Goal: Navigation & Orientation: Find specific page/section

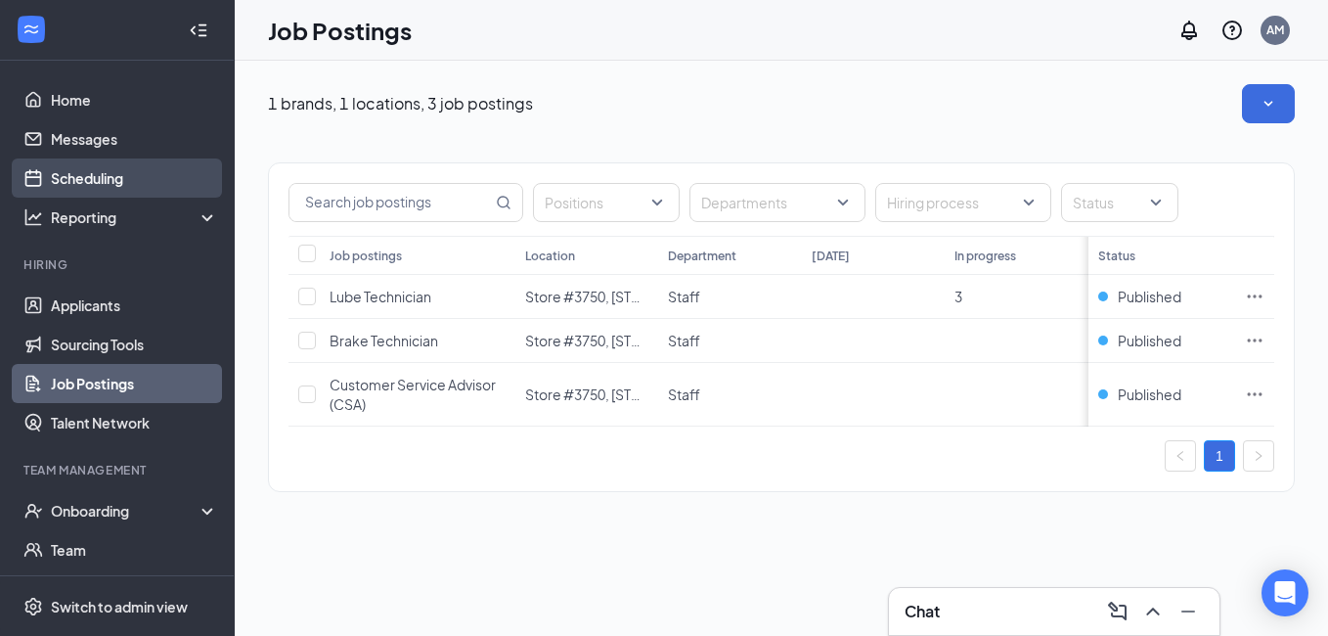
click at [103, 175] on link "Scheduling" at bounding box center [134, 177] width 167 height 39
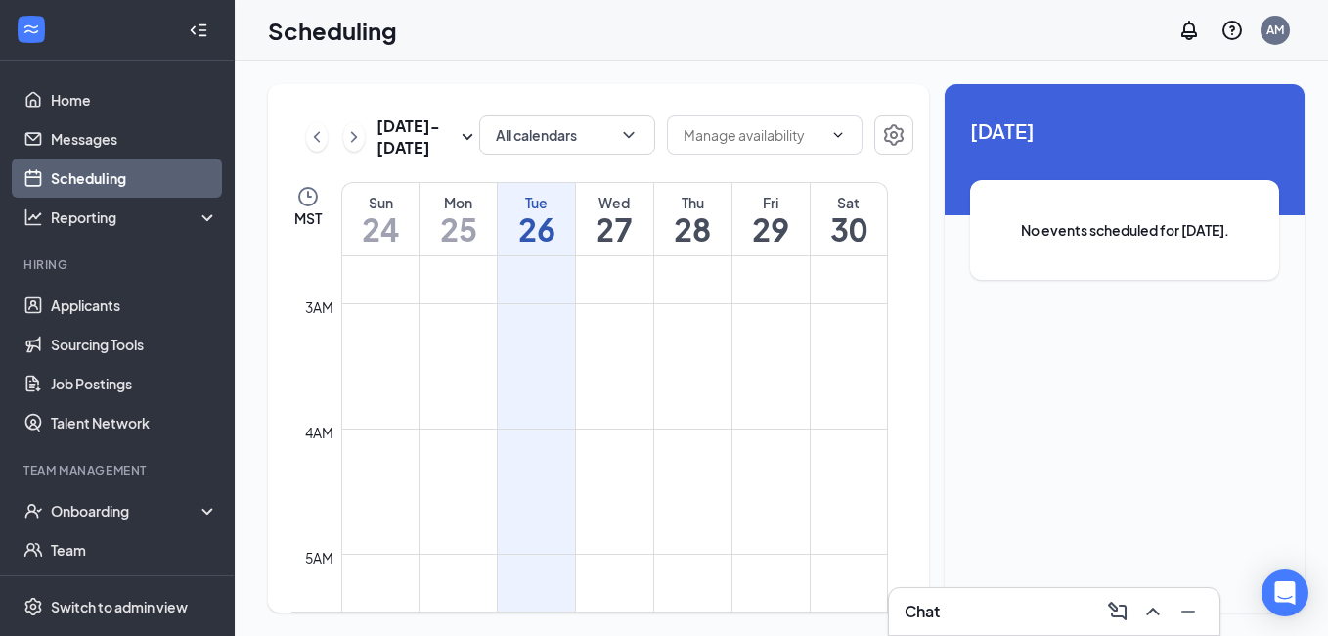
scroll to position [293, 0]
click at [602, 217] on h1 "27" at bounding box center [614, 228] width 77 height 33
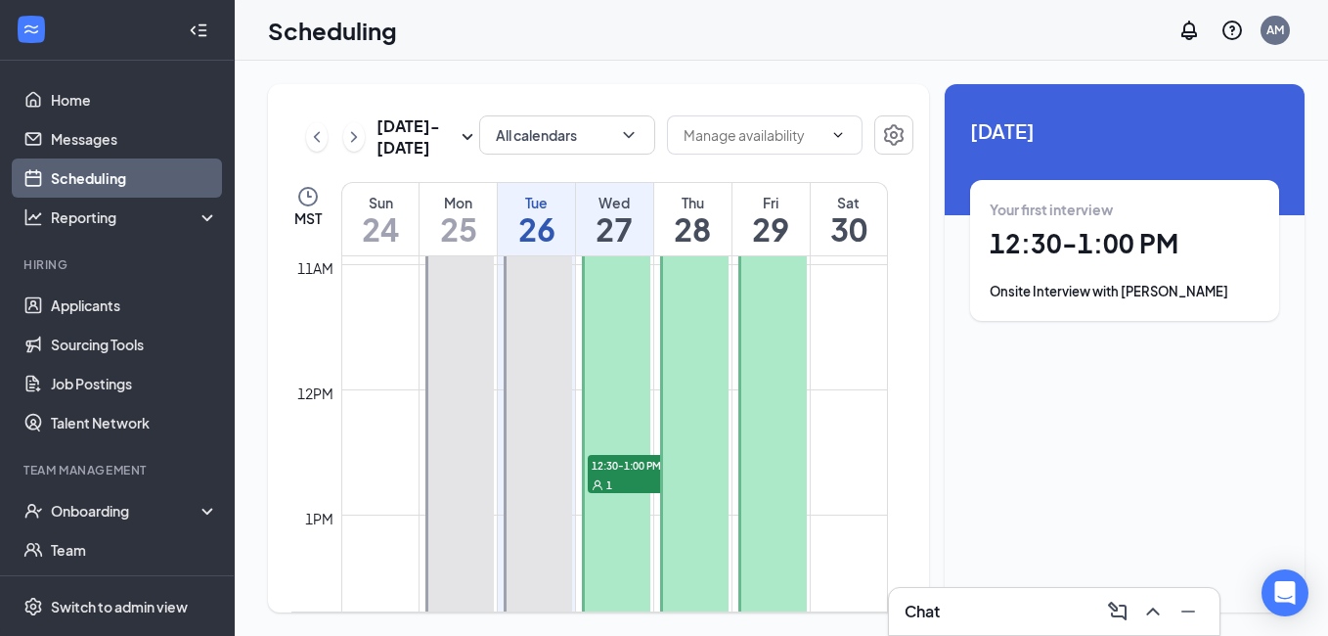
scroll to position [1565, 0]
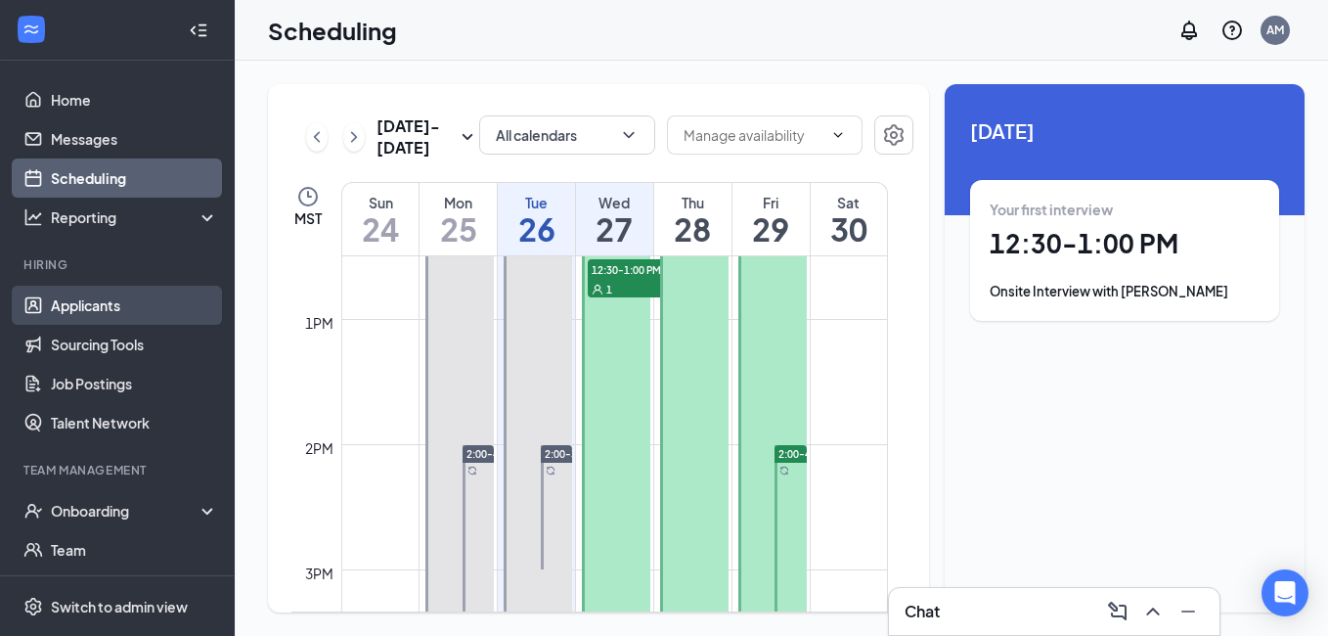
click at [87, 296] on link "Applicants" at bounding box center [134, 305] width 167 height 39
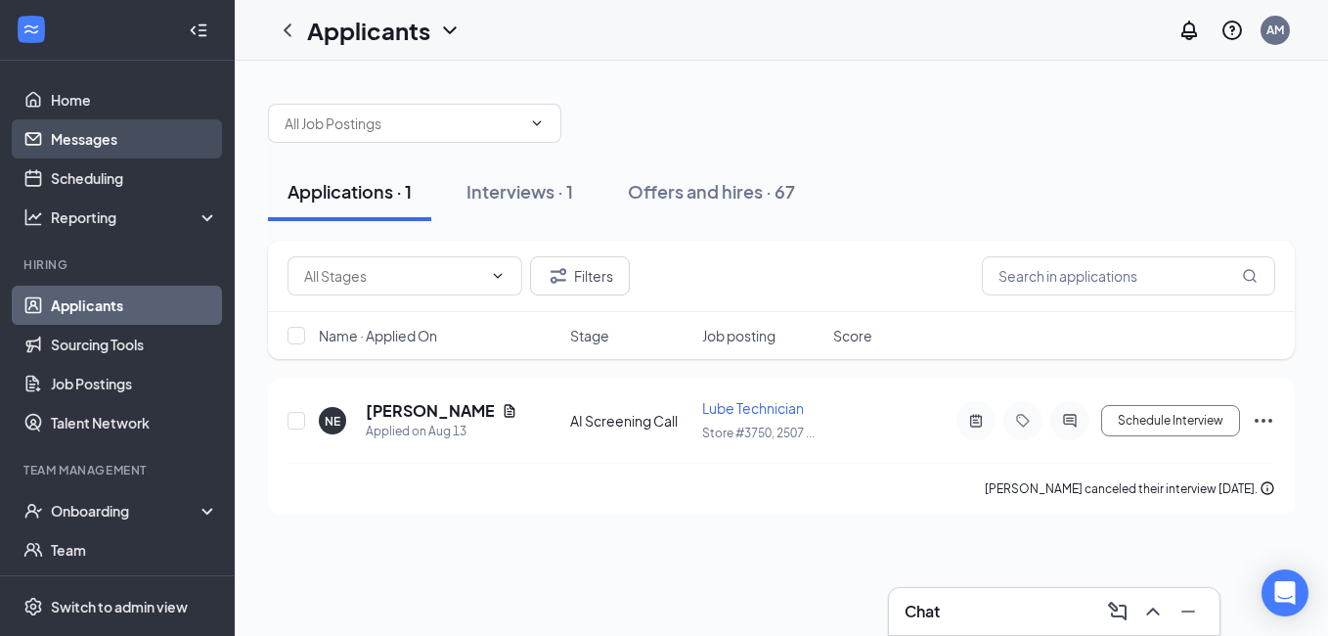
click at [72, 137] on link "Messages" at bounding box center [134, 138] width 167 height 39
